Goal: Task Accomplishment & Management: Complete application form

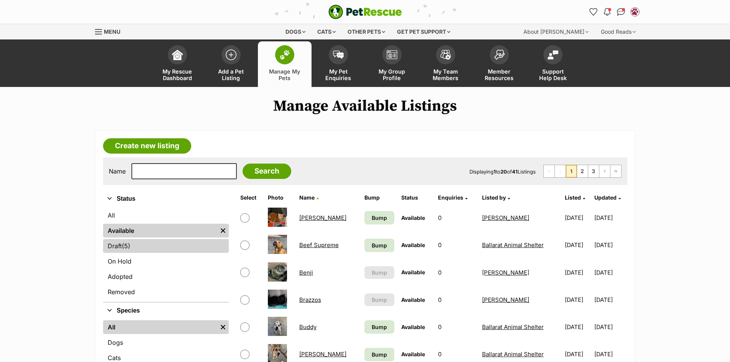
click at [146, 252] on link "Draft (5) Items" at bounding box center [166, 246] width 126 height 14
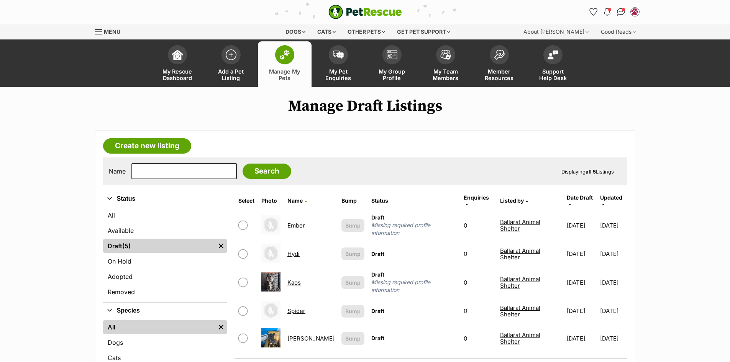
click at [299, 279] on link "Kaos" at bounding box center [293, 282] width 13 height 7
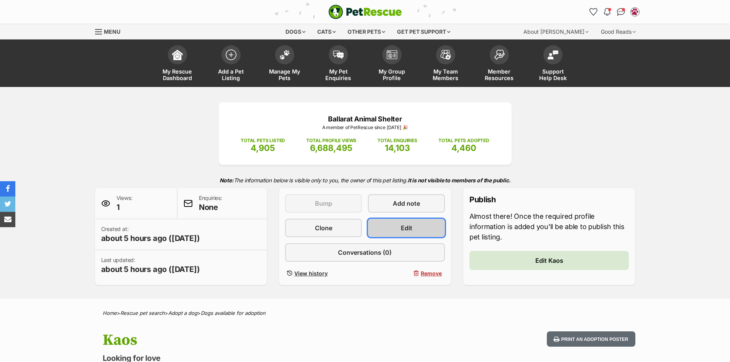
click at [400, 233] on link "Edit" at bounding box center [406, 228] width 77 height 18
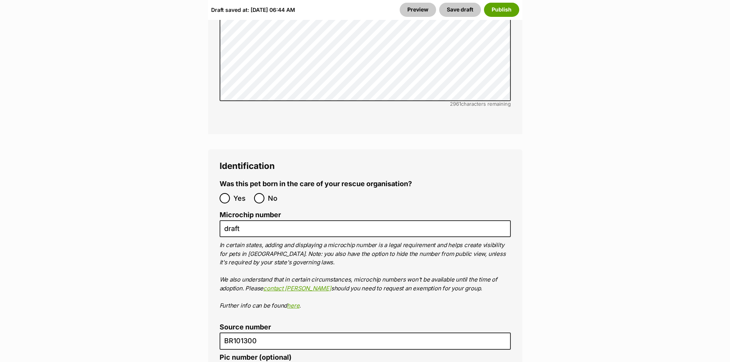
scroll to position [2682, 0]
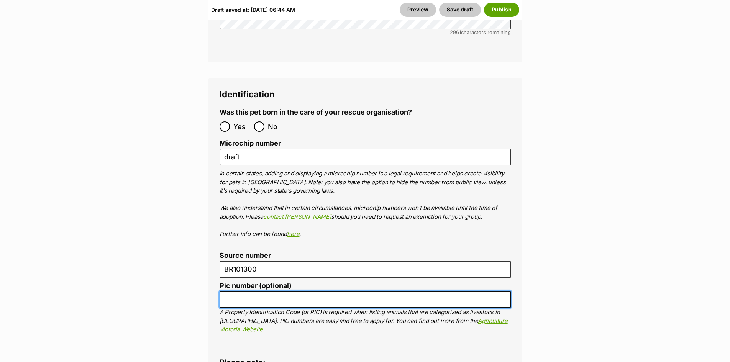
click at [259, 291] on input "Pic number (optional)" at bounding box center [365, 299] width 291 height 17
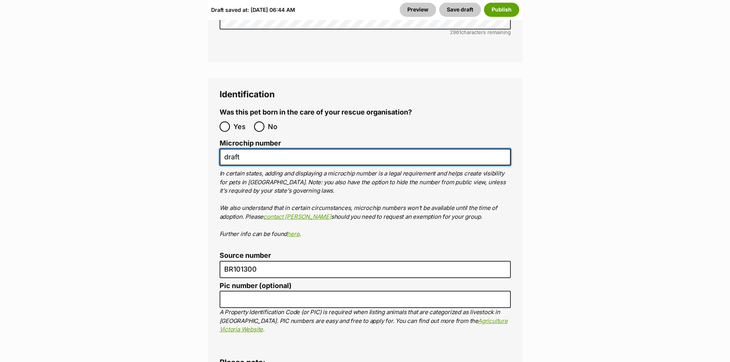
drag, startPoint x: 259, startPoint y: 112, endPoint x: 201, endPoint y: 113, distance: 57.5
paste input "956000003585403"
type input "956000003585403"
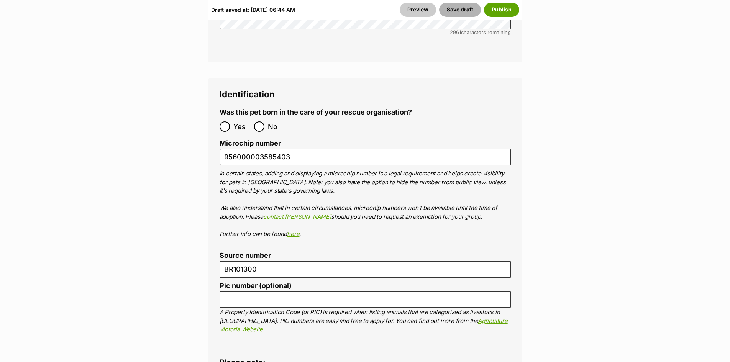
click at [447, 11] on button "Save draft" at bounding box center [460, 10] width 42 height 14
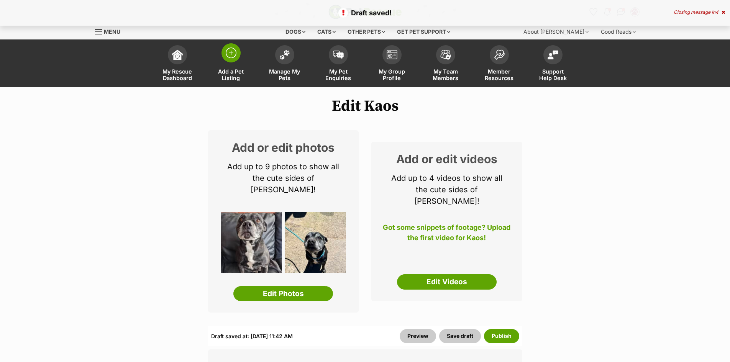
click at [248, 59] on link "Add a Pet Listing" at bounding box center [231, 64] width 54 height 46
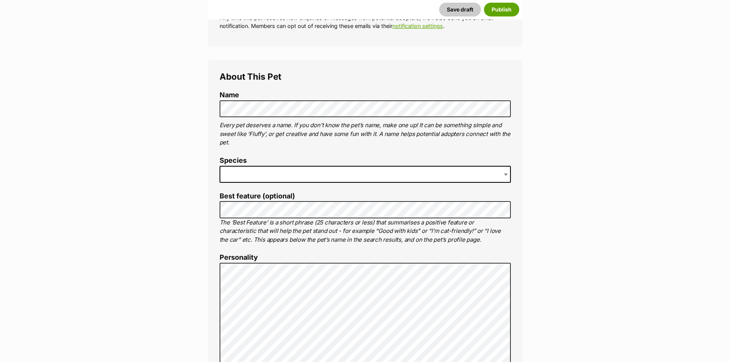
scroll to position [230, 0]
click at [259, 177] on span at bounding box center [365, 174] width 291 height 17
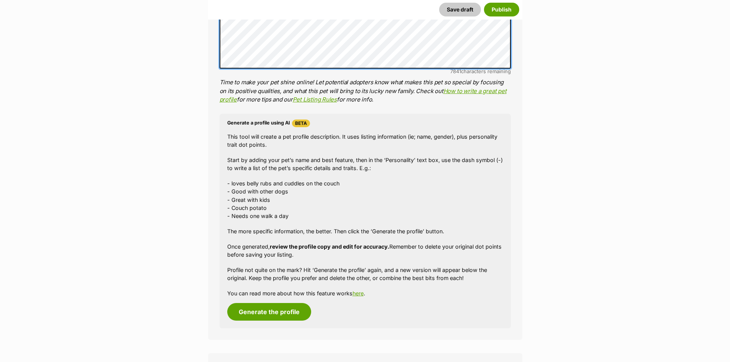
scroll to position [651, 0]
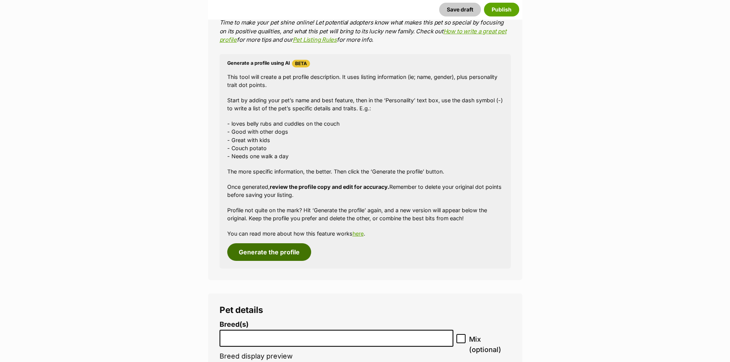
click at [265, 251] on button "Generate the profile" at bounding box center [269, 252] width 84 height 18
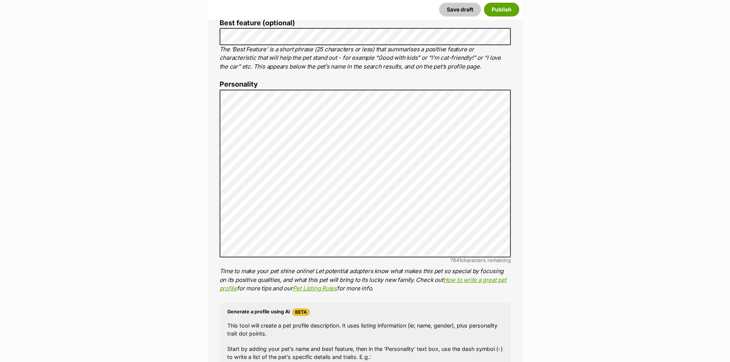
scroll to position [395, 0]
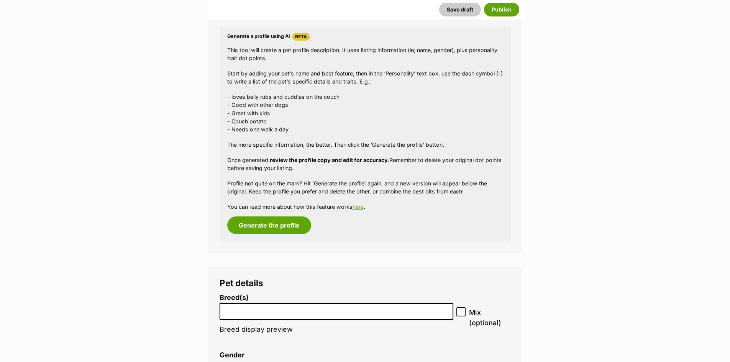
scroll to position [817, 0]
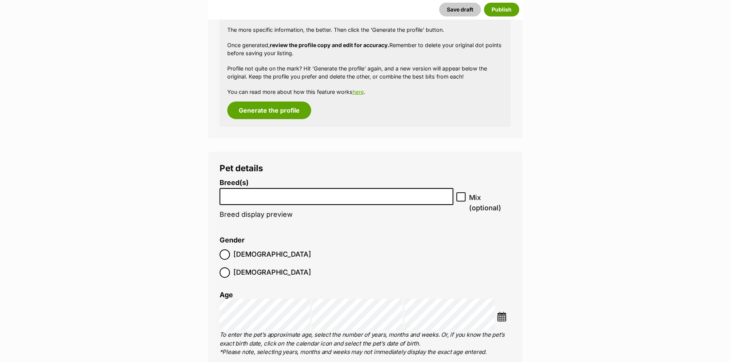
click at [244, 200] on li at bounding box center [336, 197] width 229 height 16
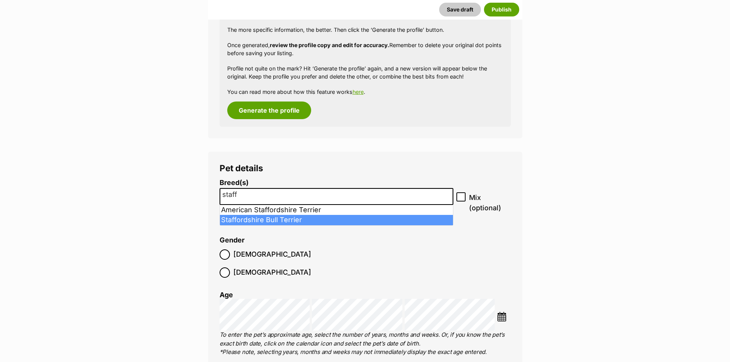
type input "staff"
select select "198"
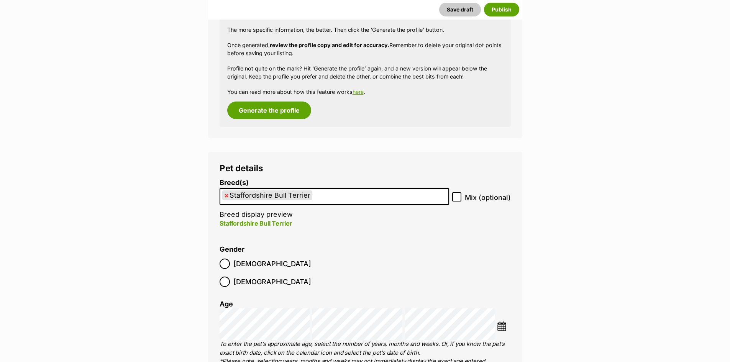
click at [463, 198] on label "Mix (optional)" at bounding box center [481, 197] width 59 height 10
click at [461, 198] on input "Mix (optional)" at bounding box center [456, 196] width 9 height 9
checkbox input "true"
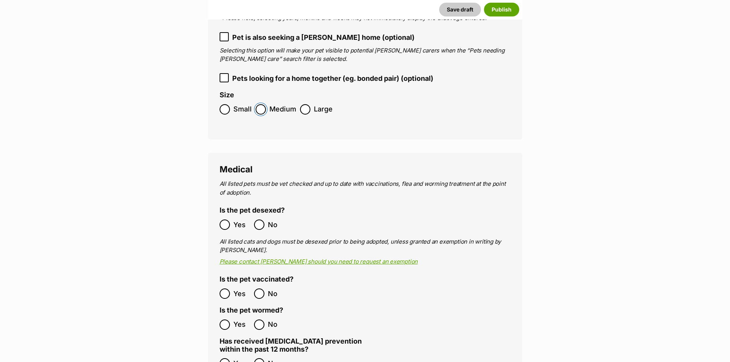
scroll to position [1162, 0]
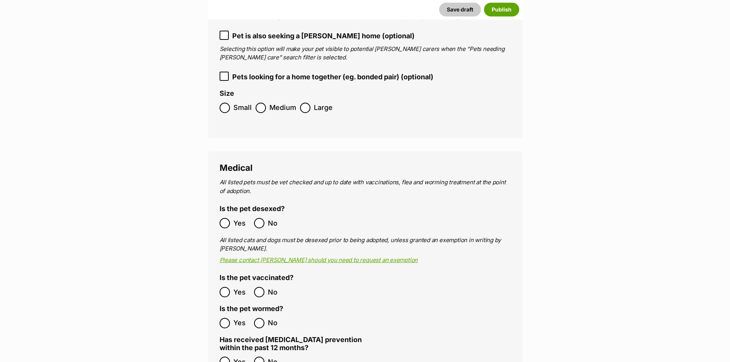
click at [234, 214] on ol "Yes No" at bounding box center [293, 223] width 146 height 18
click at [234, 218] on span "Yes" at bounding box center [241, 223] width 17 height 10
click at [230, 287] on label "Yes" at bounding box center [235, 292] width 31 height 10
click at [239, 318] on span "Yes" at bounding box center [241, 323] width 17 height 10
click at [223, 353] on ol "Yes No" at bounding box center [293, 362] width 146 height 18
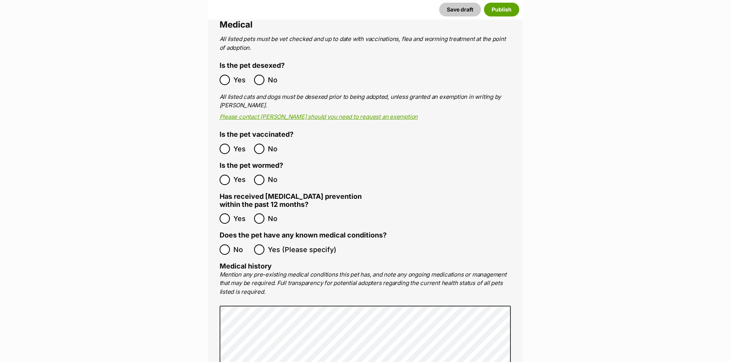
scroll to position [1315, 0]
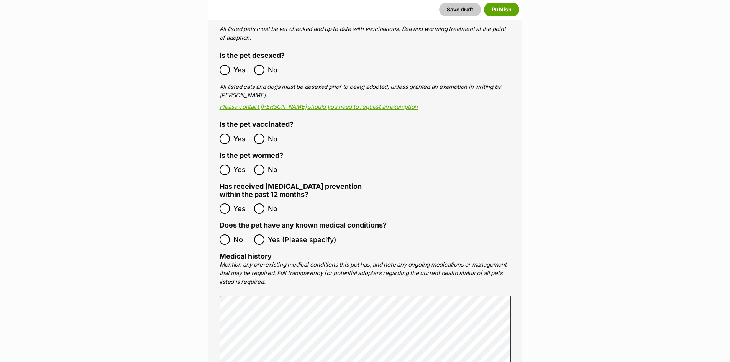
click at [232, 234] on label "No" at bounding box center [235, 239] width 31 height 10
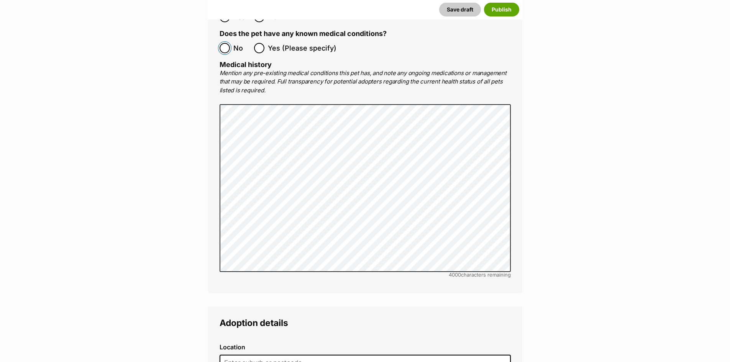
scroll to position [1698, 0]
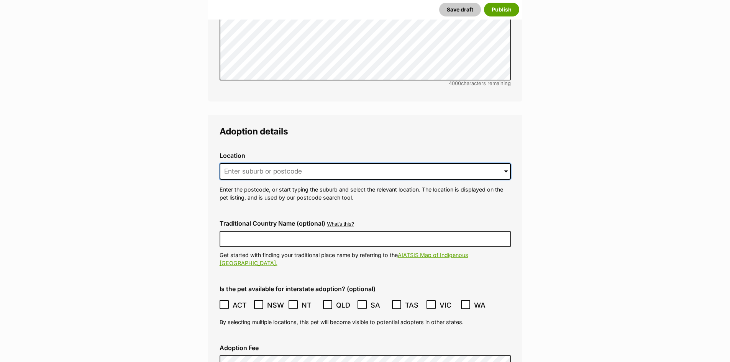
click at [287, 163] on input at bounding box center [365, 171] width 291 height 17
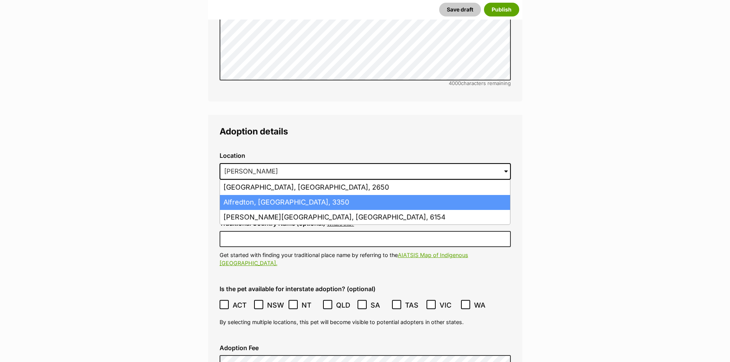
click at [275, 195] on li "Alfredton, Victoria, 3350" at bounding box center [365, 202] width 290 height 15
type input "Alfredton, Victoria, 3350"
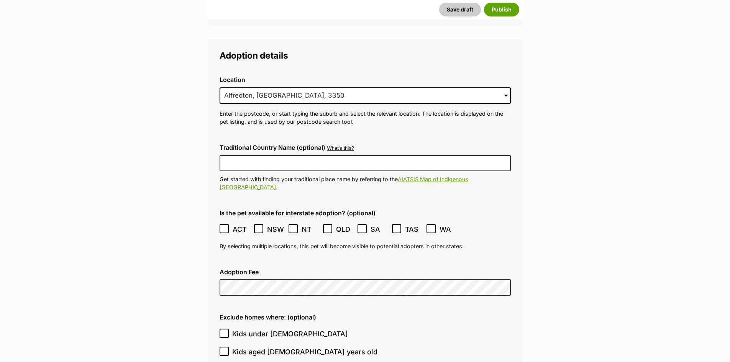
scroll to position [1775, 0]
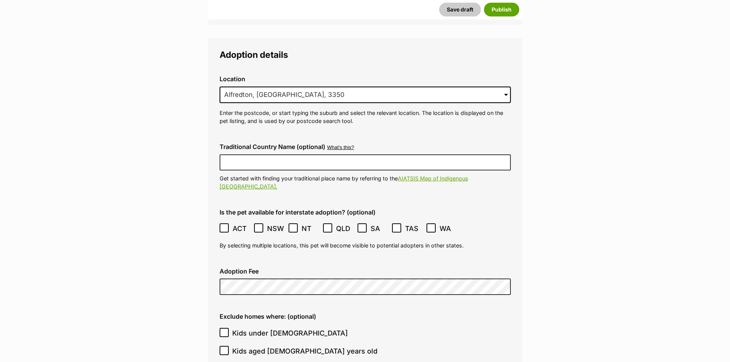
click at [254, 268] on label "Adoption Fee" at bounding box center [365, 271] width 291 height 7
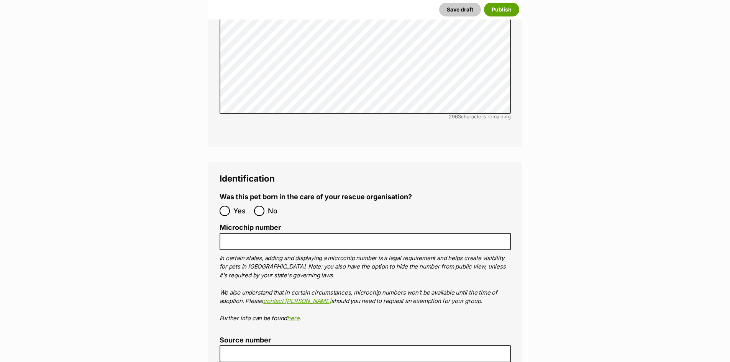
scroll to position [2426, 0]
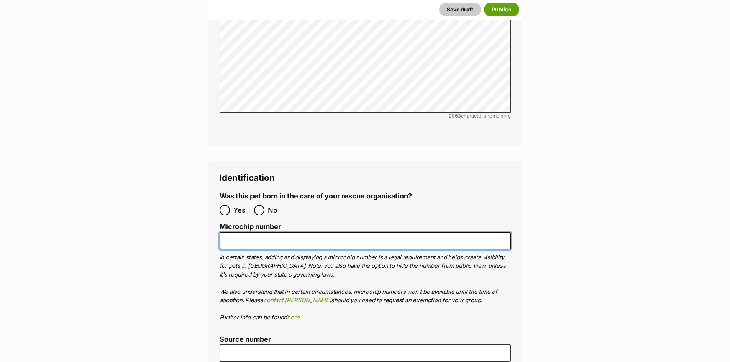
click at [244, 232] on input "Microchip number" at bounding box center [365, 240] width 291 height 17
paste input "956000015999176"
type input "956000015999176"
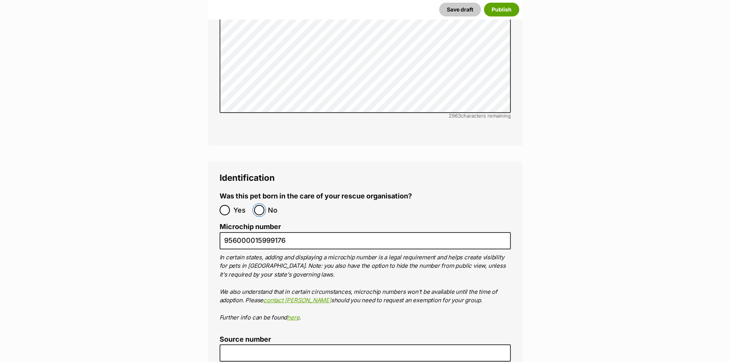
click at [257, 205] on input "No" at bounding box center [259, 210] width 10 height 10
radio input "true"
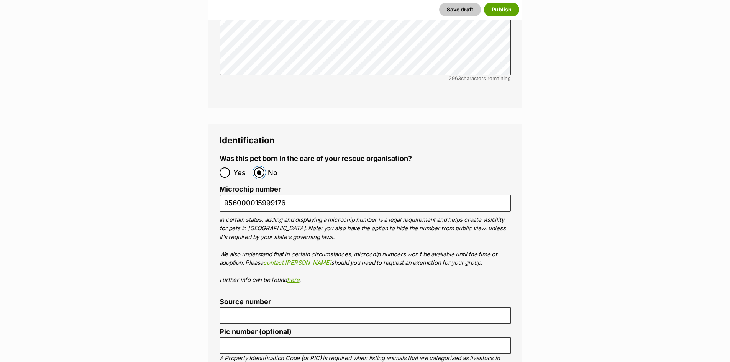
scroll to position [2541, 0]
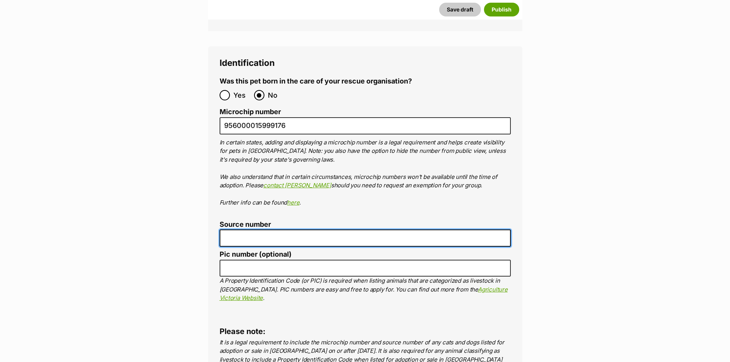
click at [273, 230] on input "Source number" at bounding box center [365, 238] width 291 height 17
type input "BR101300"
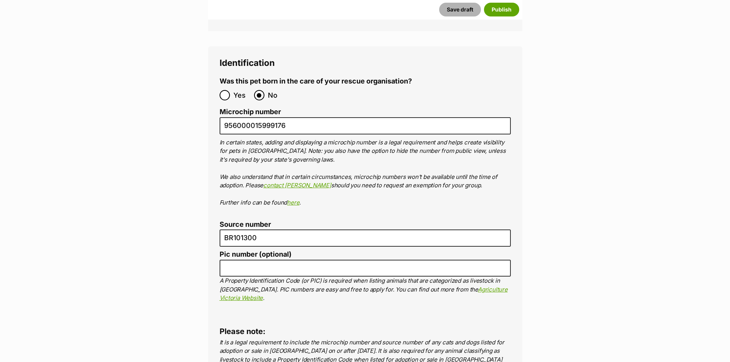
click at [468, 9] on button "Save draft" at bounding box center [460, 10] width 42 height 14
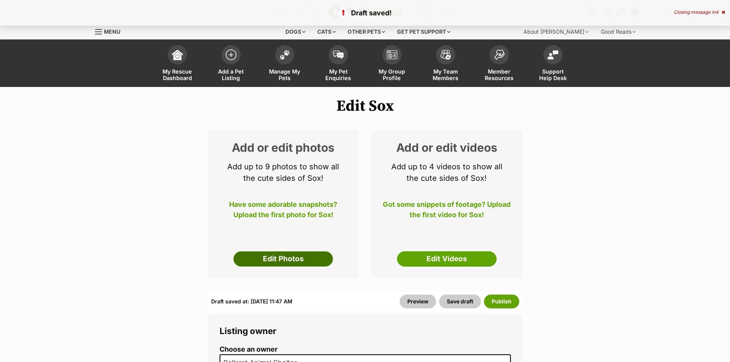
click at [283, 259] on link "Edit Photos" at bounding box center [283, 258] width 100 height 15
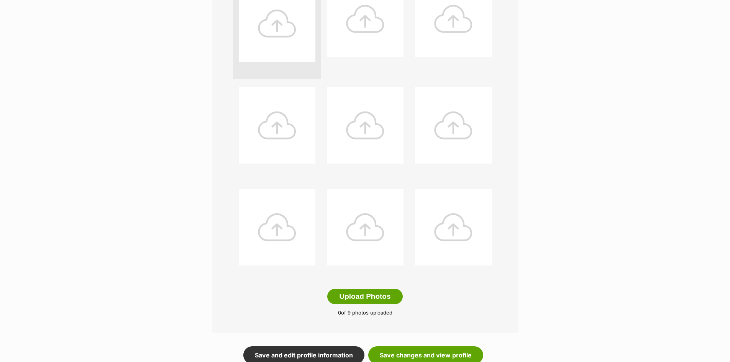
scroll to position [230, 0]
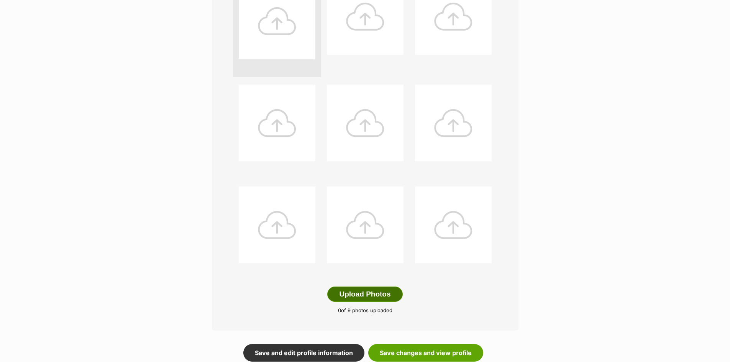
click at [379, 300] on button "Upload Photos" at bounding box center [364, 294] width 75 height 15
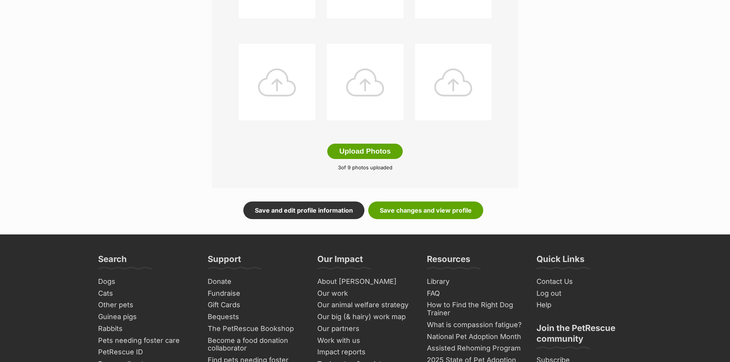
scroll to position [379, 0]
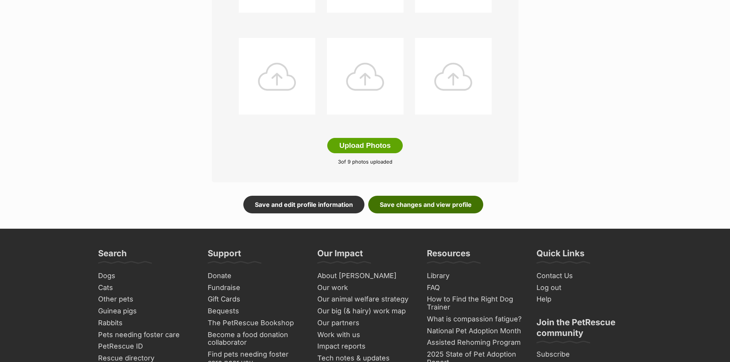
click at [436, 206] on link "Save changes and view profile" at bounding box center [425, 205] width 115 height 18
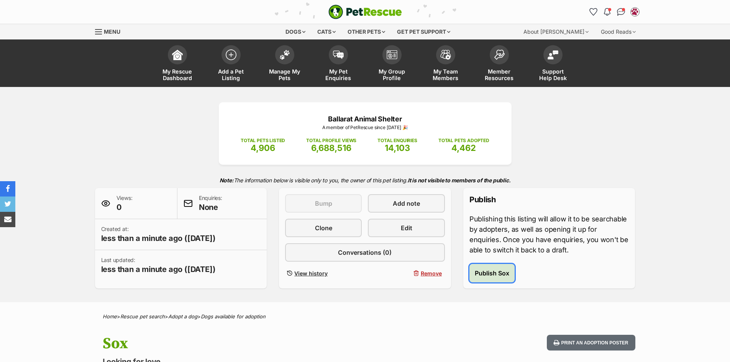
click at [511, 274] on button "Publish Sox" at bounding box center [491, 273] width 45 height 18
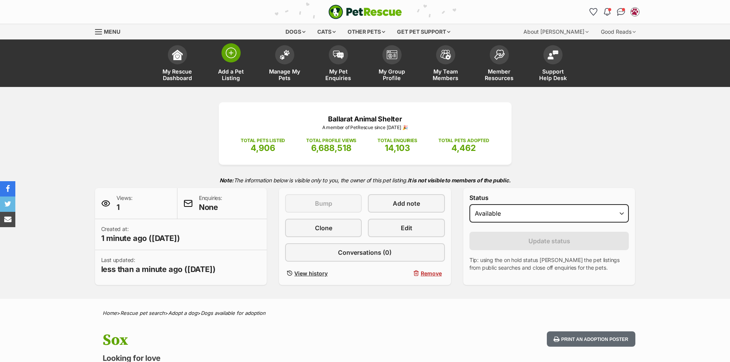
click at [236, 62] on link "Add a Pet Listing" at bounding box center [231, 64] width 54 height 46
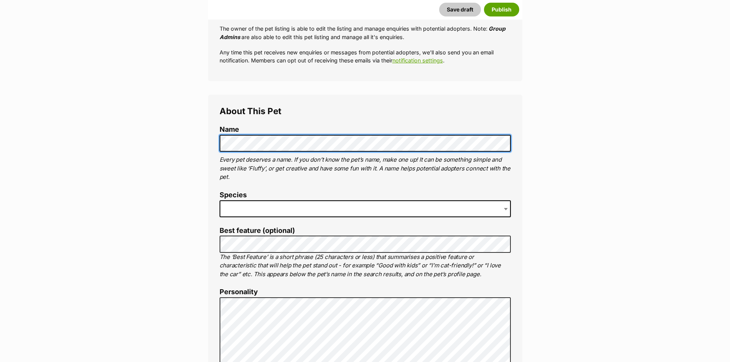
scroll to position [268, 0]
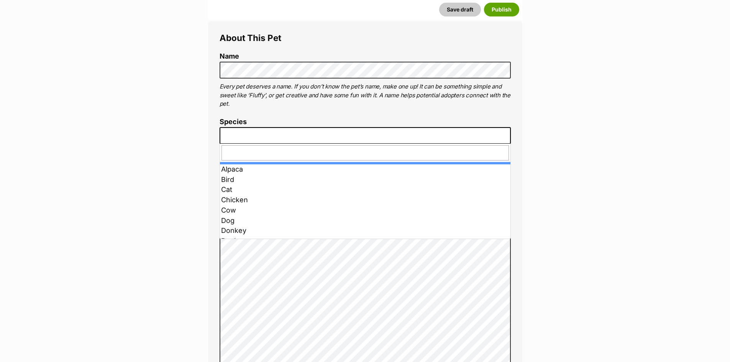
click at [272, 129] on span at bounding box center [365, 135] width 291 height 17
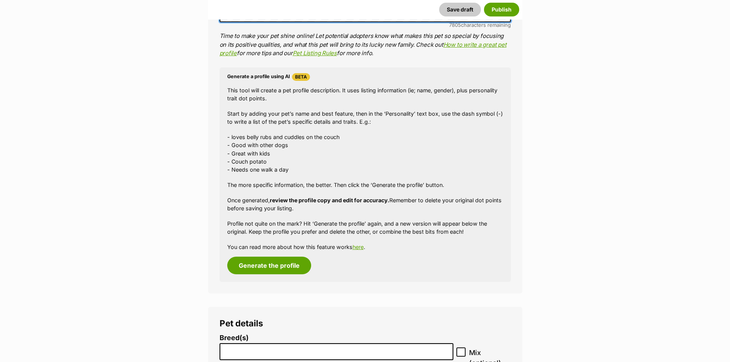
scroll to position [651, 0]
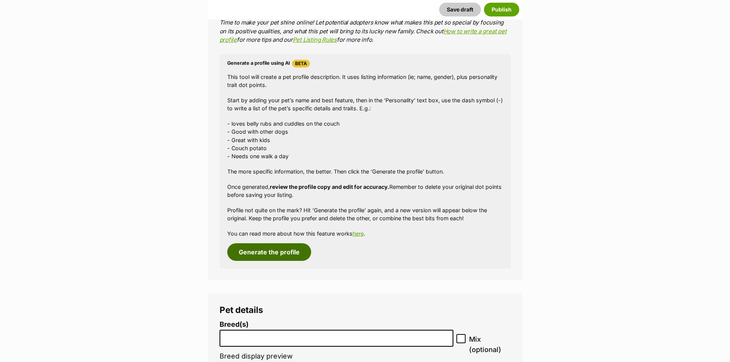
click at [287, 257] on button "Generate the profile" at bounding box center [269, 252] width 84 height 18
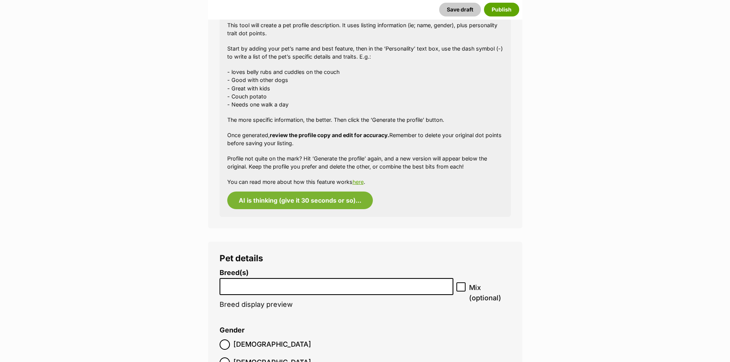
scroll to position [805, 0]
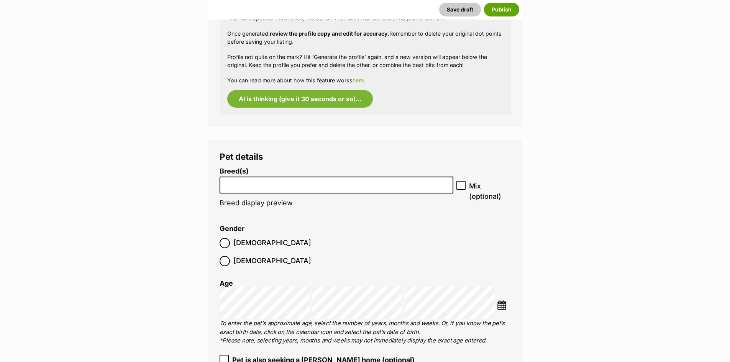
click at [259, 184] on input "search" at bounding box center [336, 183] width 229 height 8
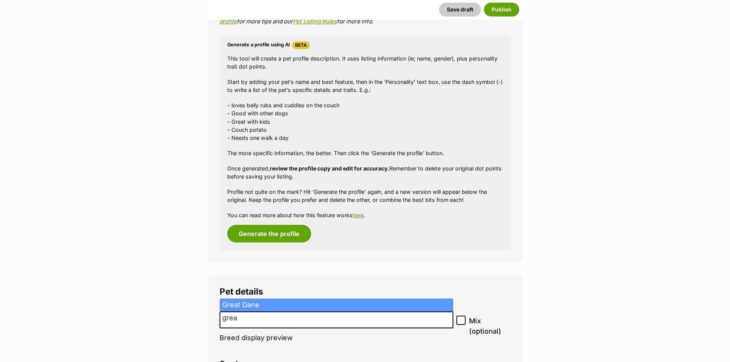
scroll to position [817, 0]
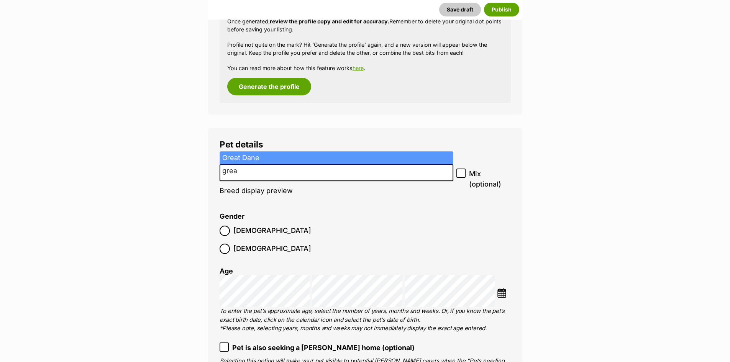
type input "grea"
select select "100"
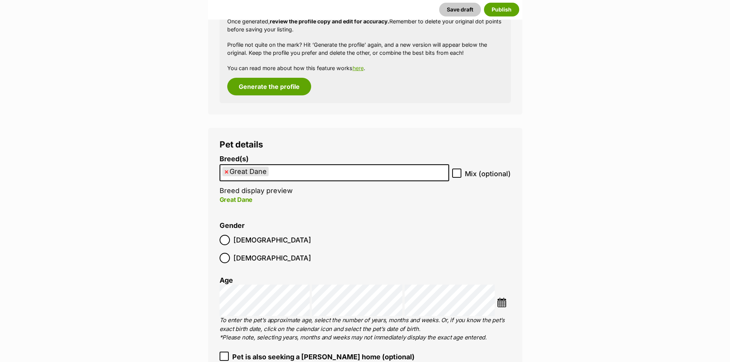
click at [286, 170] on ul "× Great Dane" at bounding box center [334, 173] width 228 height 16
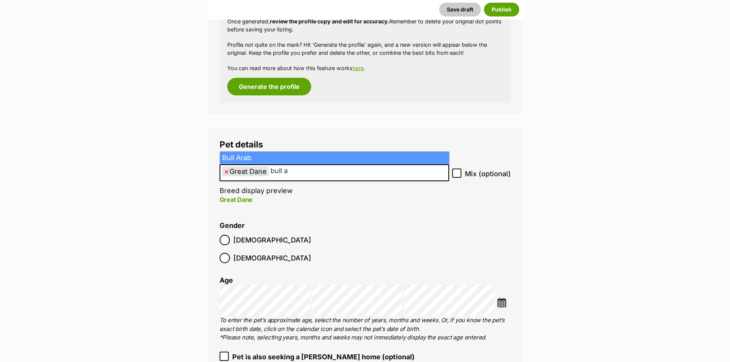
type input "bull a"
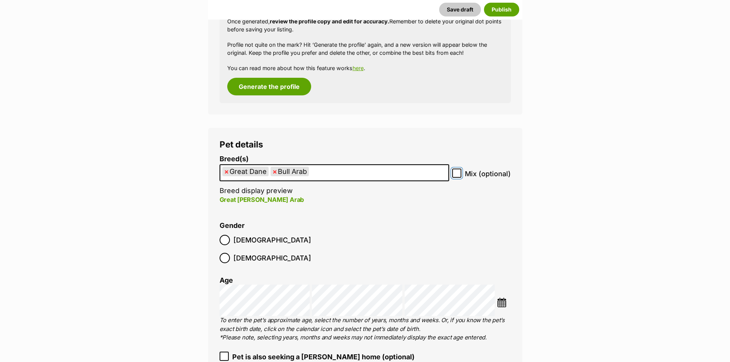
click at [461, 175] on input "Mix (optional)" at bounding box center [456, 173] width 9 height 9
checkbox input "true"
click at [267, 253] on label "Female" at bounding box center [266, 258] width 92 height 10
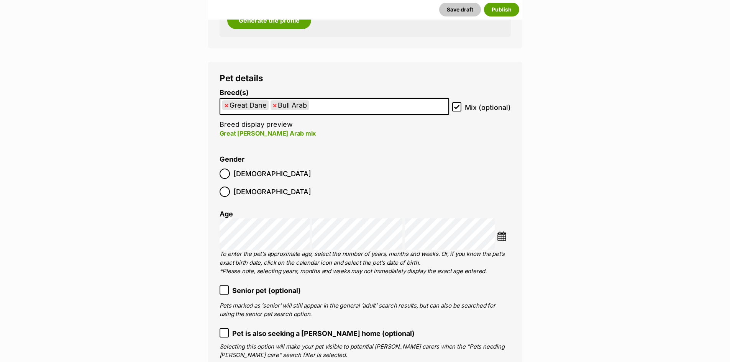
scroll to position [970, 0]
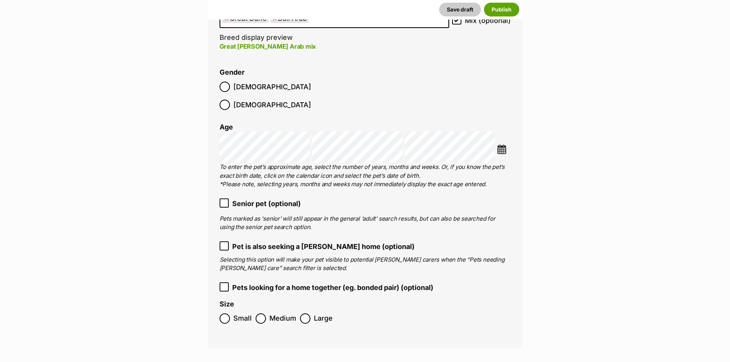
click at [311, 313] on label "Large" at bounding box center [316, 318] width 33 height 10
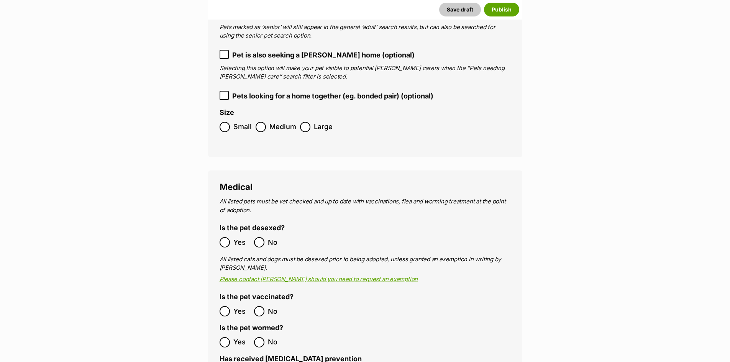
drag, startPoint x: 233, startPoint y: 223, endPoint x: 238, endPoint y: 233, distance: 11.0
click at [233, 237] on span "Yes" at bounding box center [241, 242] width 17 height 10
click at [233, 302] on ol "Yes No" at bounding box center [293, 311] width 146 height 18
click at [234, 306] on span "Yes" at bounding box center [241, 311] width 17 height 10
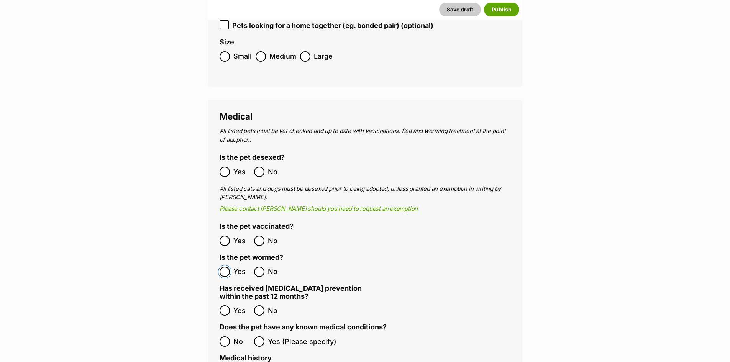
scroll to position [1315, 0]
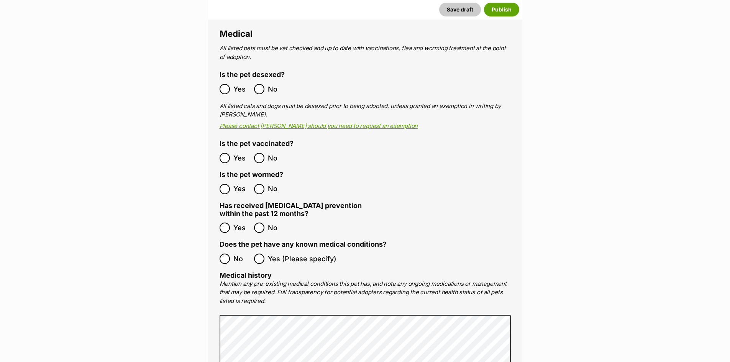
click at [239, 223] on span "Yes" at bounding box center [241, 228] width 17 height 10
click at [233, 254] on span "No" at bounding box center [241, 259] width 17 height 10
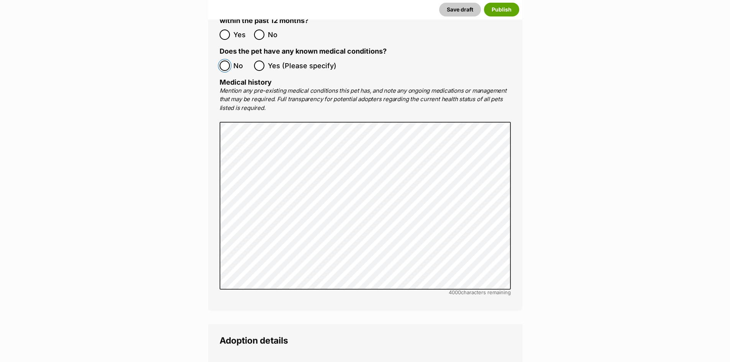
scroll to position [1622, 0]
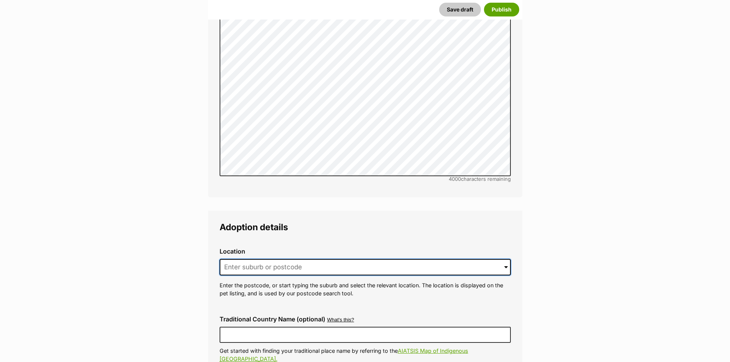
click at [274, 259] on input at bounding box center [365, 267] width 291 height 17
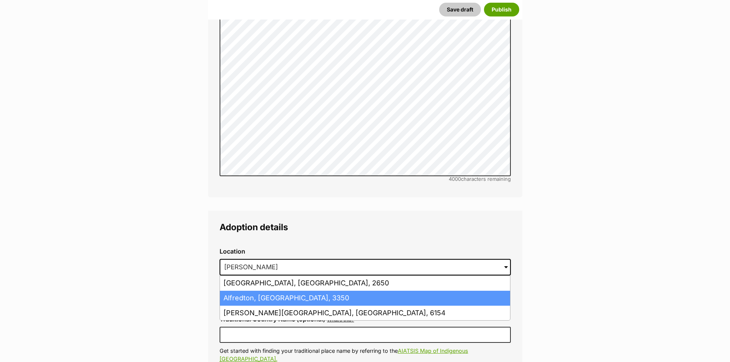
click at [276, 291] on li "Alfredton, Victoria, 3350" at bounding box center [365, 298] width 290 height 15
type input "Alfredton, Victoria, 3350"
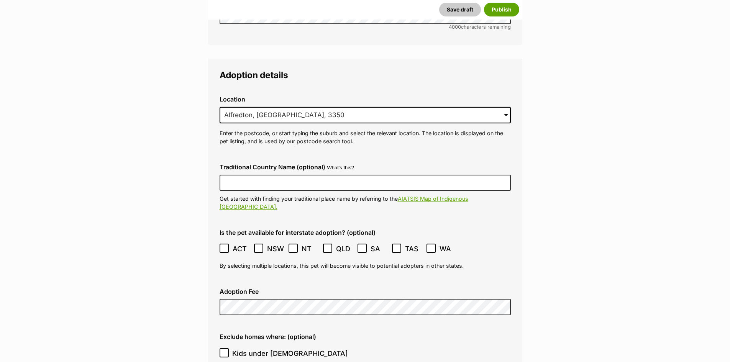
scroll to position [1775, 0]
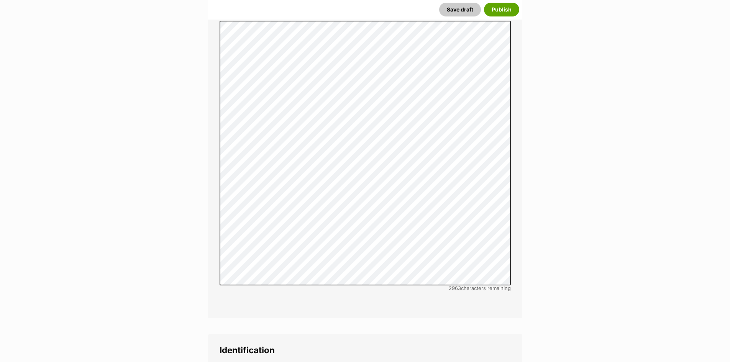
scroll to position [2465, 0]
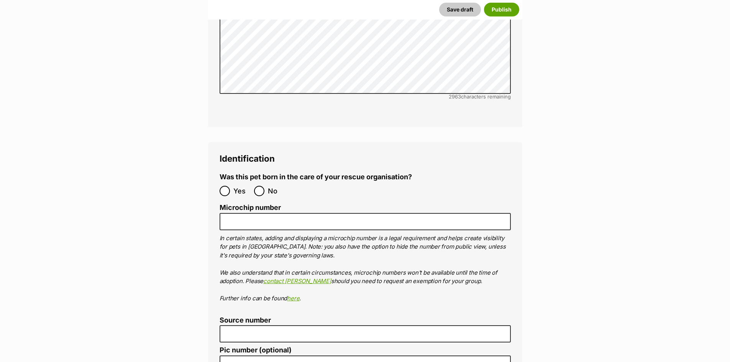
click at [232, 204] on ol "Microchip number In certain states, adding and displaying a microchip number is…" at bounding box center [365, 253] width 291 height 99
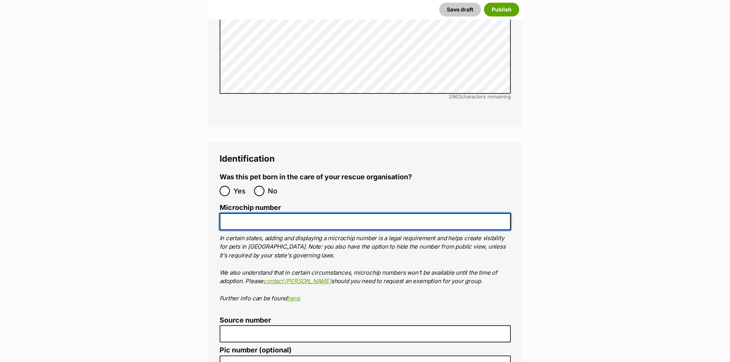
click at [240, 213] on input "Microchip number" at bounding box center [365, 221] width 291 height 17
paste input "991003000827967"
type input "991003000827967"
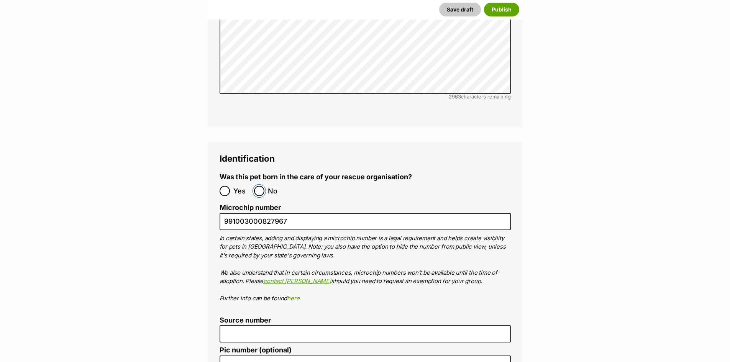
click at [260, 186] on input "No" at bounding box center [259, 191] width 10 height 10
radio input "true"
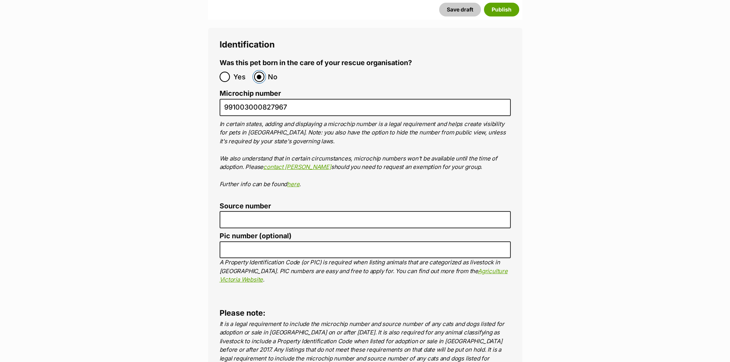
scroll to position [2579, 0]
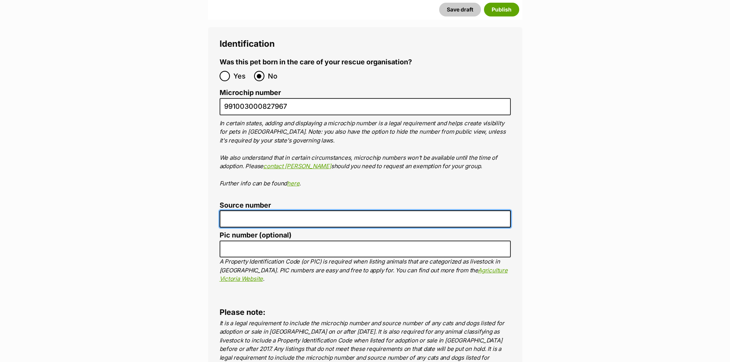
click at [294, 210] on input "Source number" at bounding box center [365, 218] width 291 height 17
type input "BR101300"
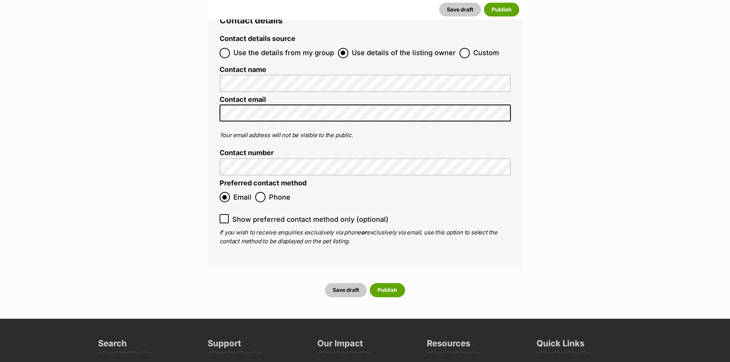
scroll to position [3001, 0]
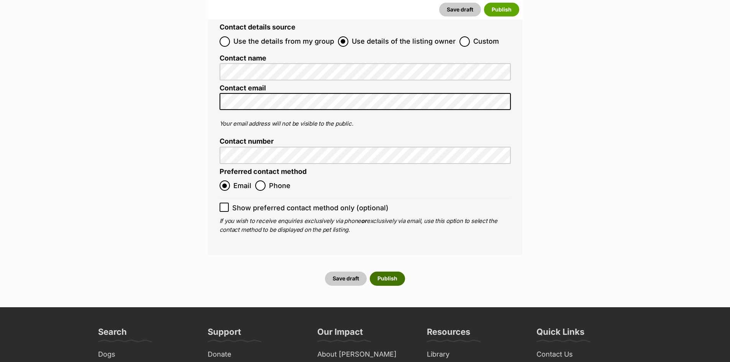
click at [389, 272] on button "Publish" at bounding box center [387, 279] width 35 height 14
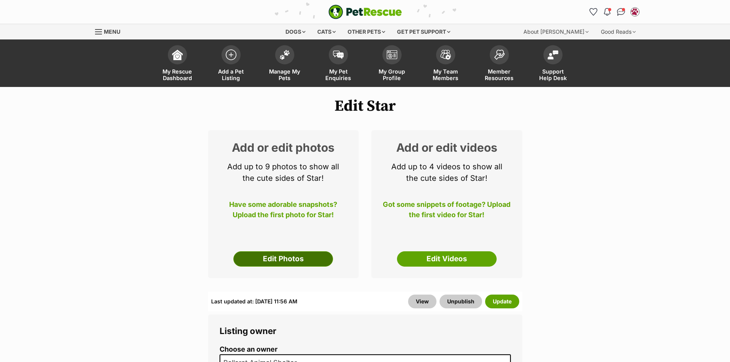
click at [322, 261] on link "Edit Photos" at bounding box center [283, 258] width 100 height 15
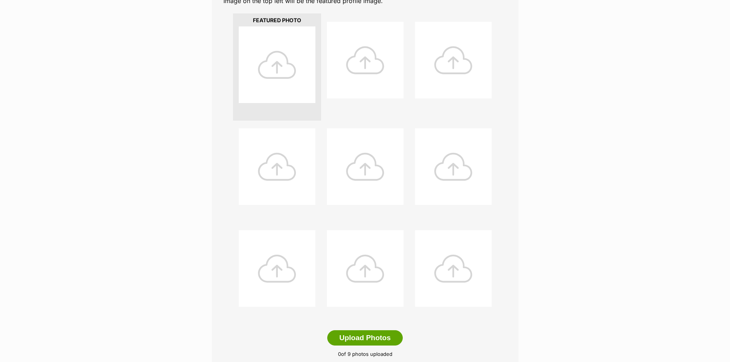
scroll to position [268, 0]
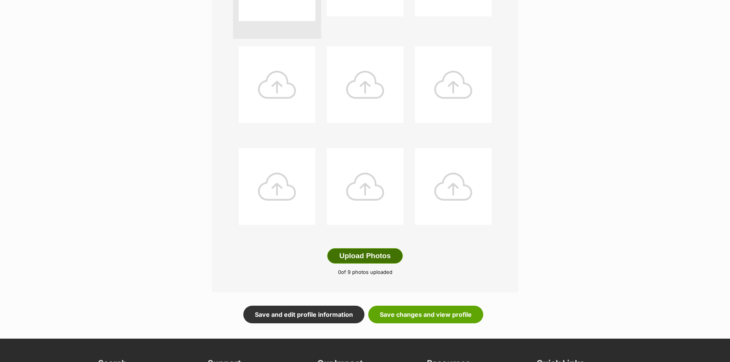
click at [379, 260] on button "Upload Photos" at bounding box center [364, 255] width 75 height 15
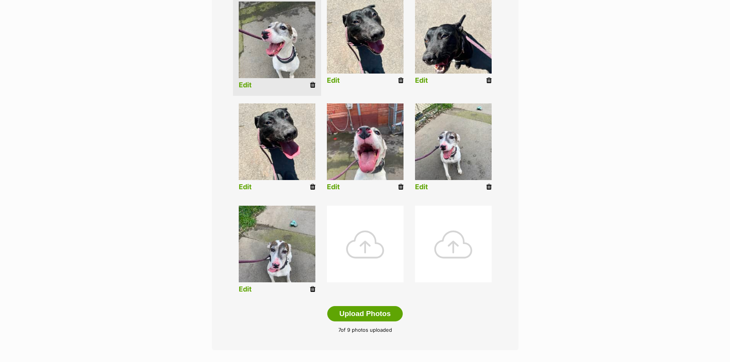
scroll to position [154, 0]
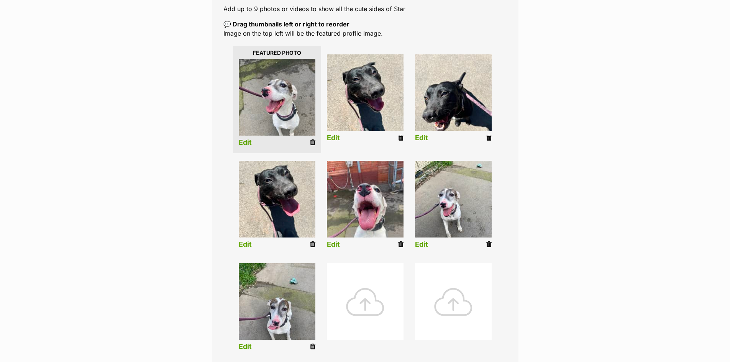
drag, startPoint x: 313, startPoint y: 244, endPoint x: 409, endPoint y: 38, distance: 227.5
click at [313, 244] on icon at bounding box center [312, 244] width 5 height 7
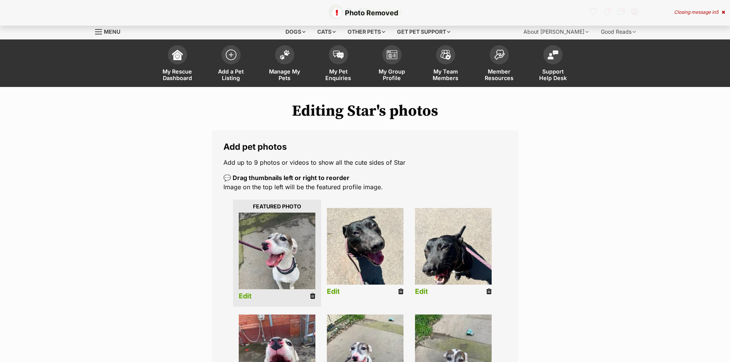
scroll to position [77, 0]
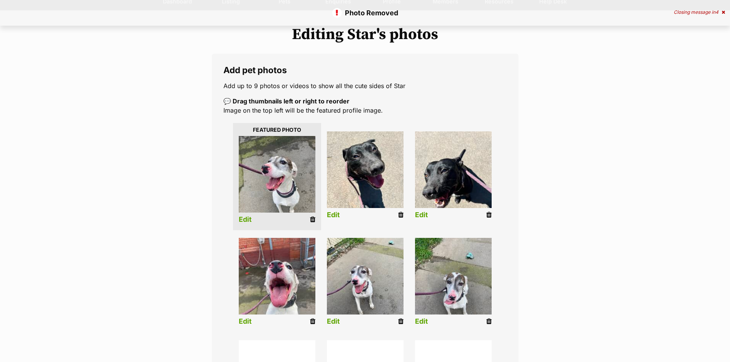
click at [400, 216] on icon at bounding box center [400, 215] width 5 height 7
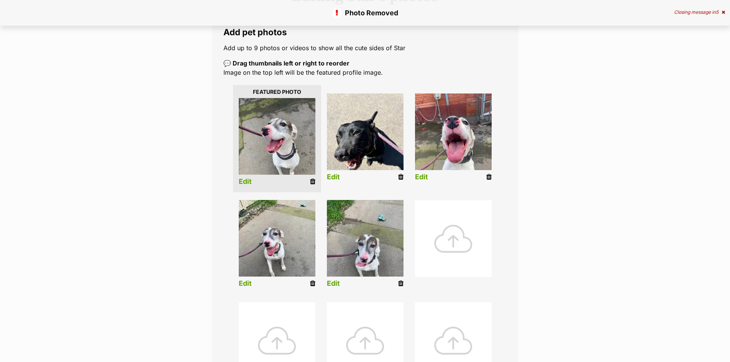
scroll to position [115, 0]
click at [401, 176] on icon at bounding box center [400, 176] width 5 height 7
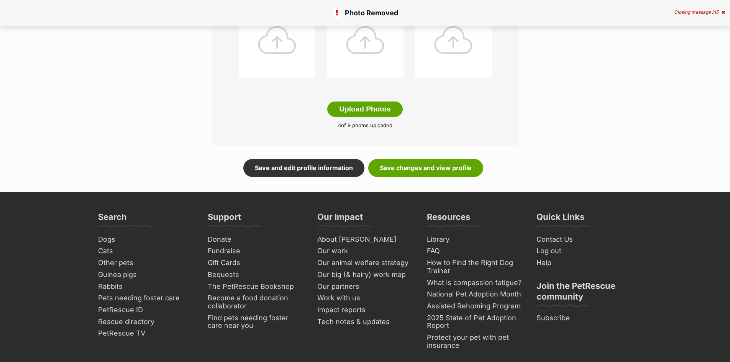
scroll to position [460, 0]
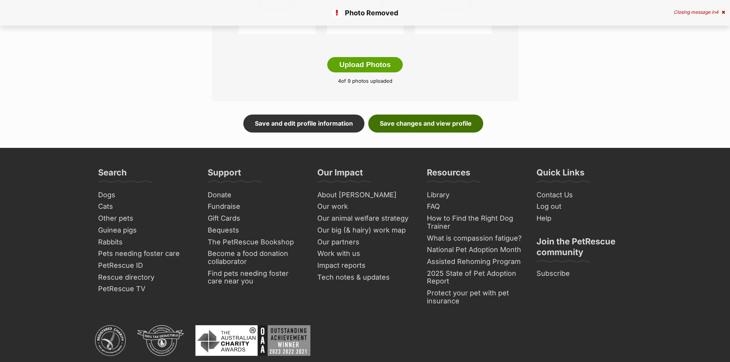
click at [434, 125] on link "Save changes and view profile" at bounding box center [425, 124] width 115 height 18
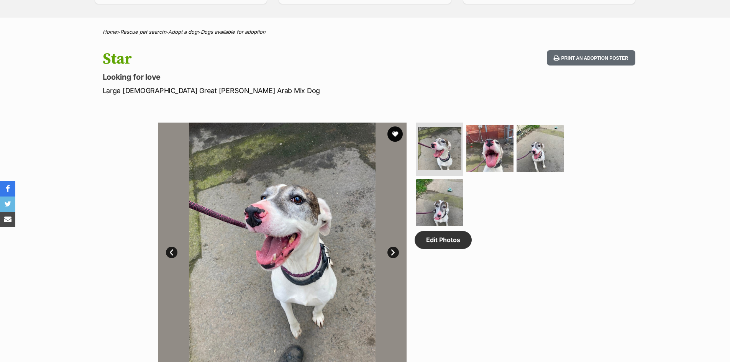
scroll to position [192, 0]
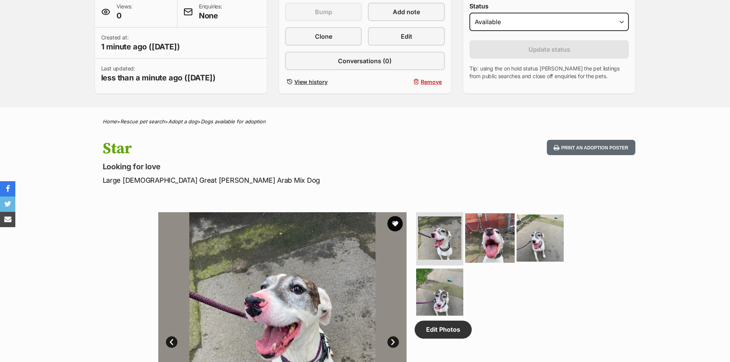
click at [486, 237] on img at bounding box center [489, 237] width 49 height 49
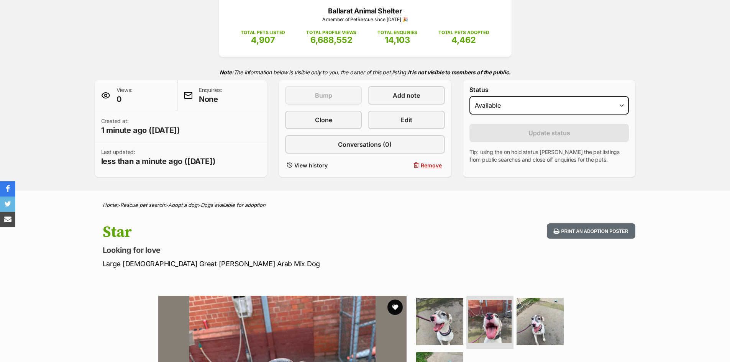
scroll to position [0, 0]
